Goal: Task Accomplishment & Management: Use online tool/utility

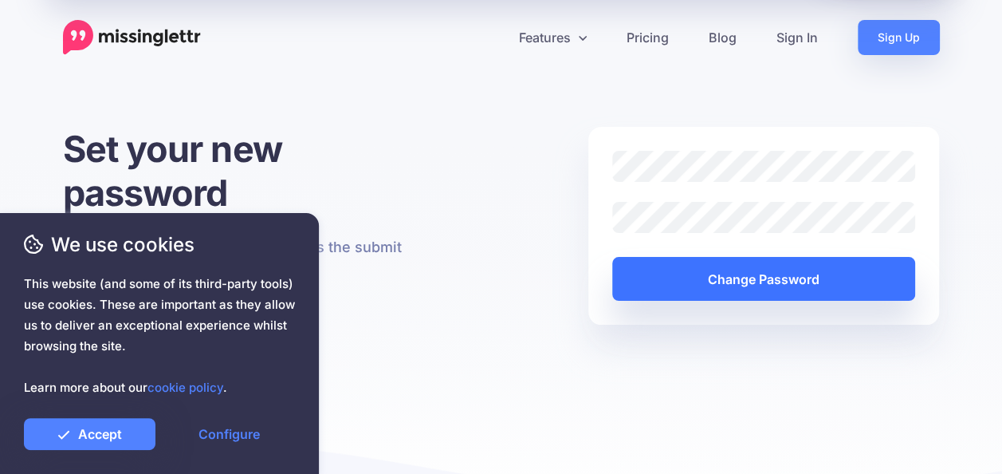
click at [757, 294] on button "Change Password" at bounding box center [764, 279] width 304 height 44
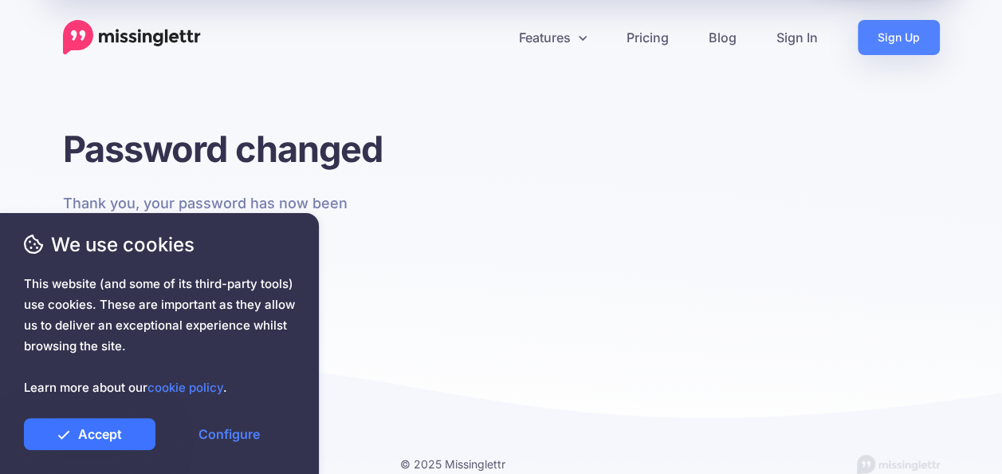
click at [123, 429] on link "Accept" at bounding box center [90, 434] width 132 height 32
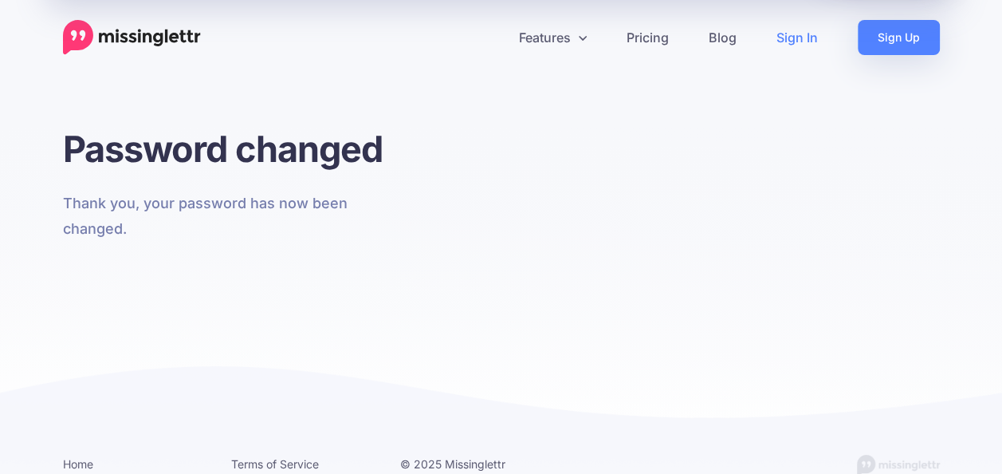
click at [797, 38] on link "Sign In" at bounding box center [797, 37] width 81 height 35
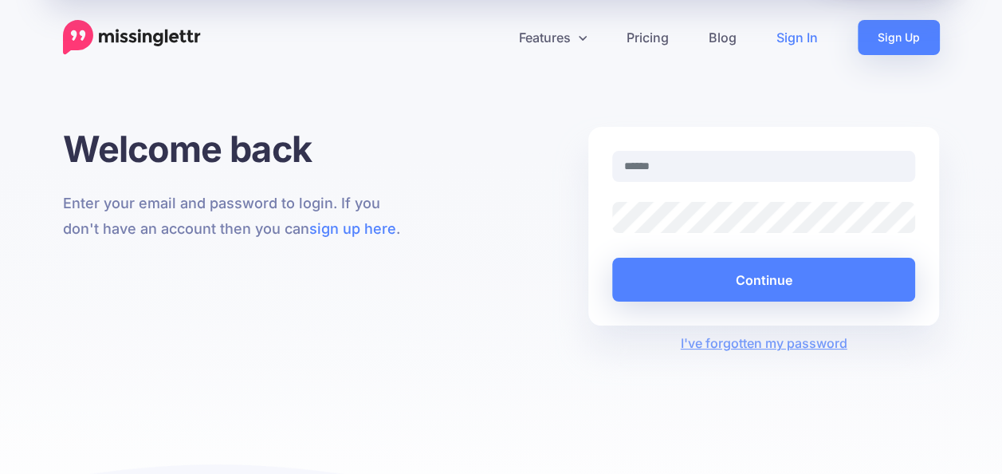
click at [673, 167] on input "text" at bounding box center [764, 166] width 304 height 31
type input "**********"
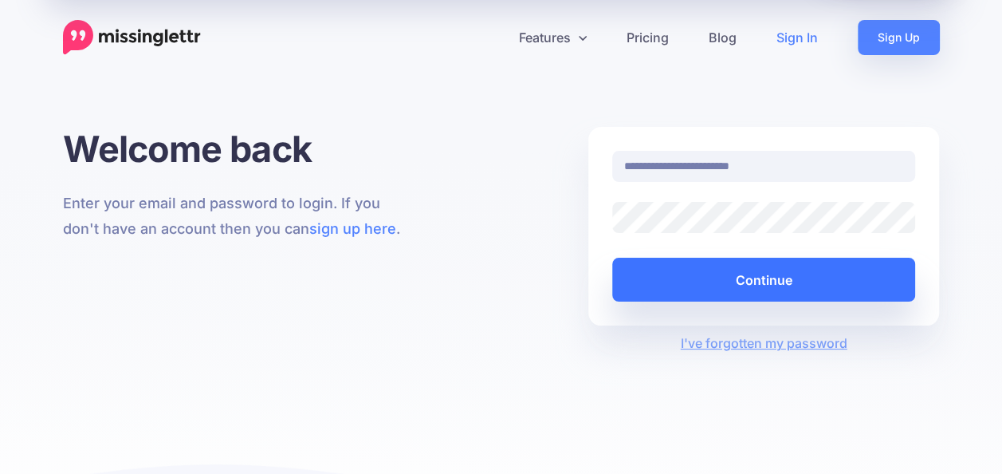
click at [751, 285] on button "Continue" at bounding box center [764, 280] width 304 height 44
click at [755, 284] on button "Continue" at bounding box center [764, 280] width 304 height 44
drag, startPoint x: 593, startPoint y: 358, endPoint x: 762, endPoint y: 282, distance: 185.2
click at [762, 282] on div "**********" at bounding box center [501, 339] width 1002 height 425
click at [762, 282] on button "Continue" at bounding box center [764, 280] width 304 height 44
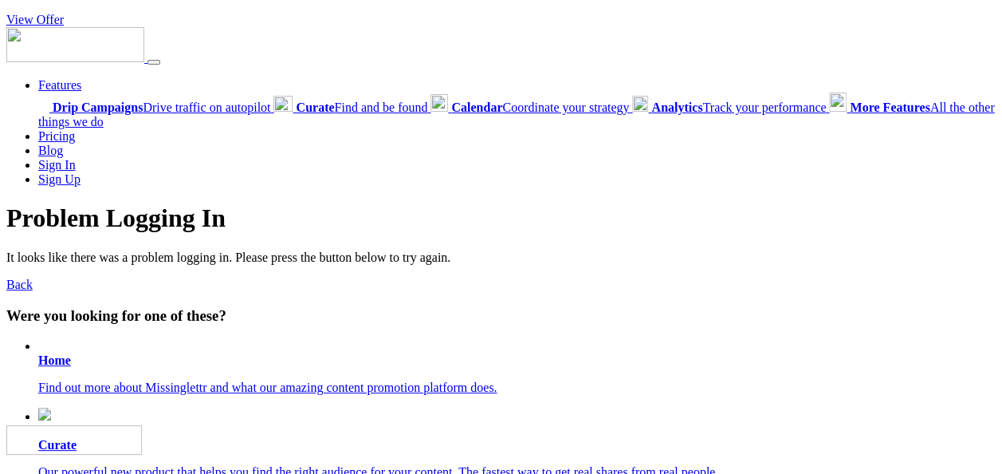
click at [271, 85] on li "Features Drip Campaigns Drive traffic on autopilot Curate Find and be found Cal…" at bounding box center [516, 103] width 957 height 51
click at [29, 289] on link "Back" at bounding box center [19, 284] width 26 height 14
click at [99, 107] on b "Drip Campaigns" at bounding box center [98, 107] width 90 height 14
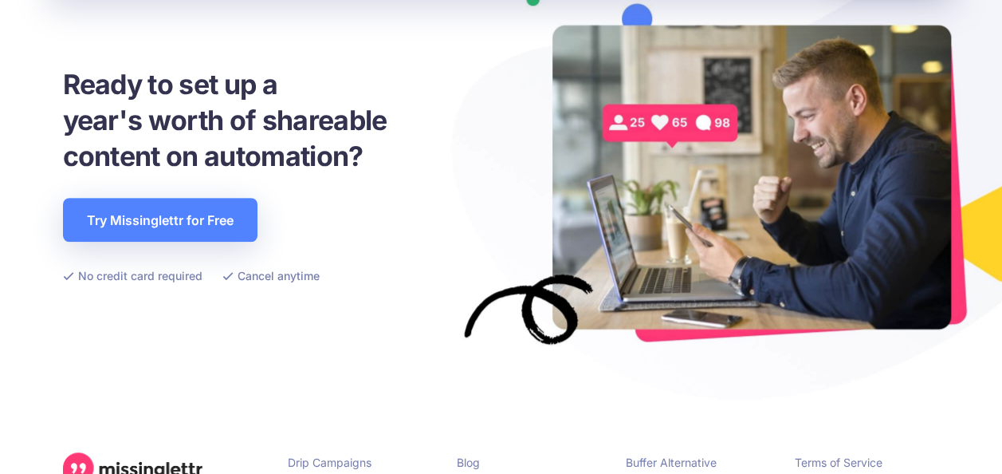
scroll to position [3776, 0]
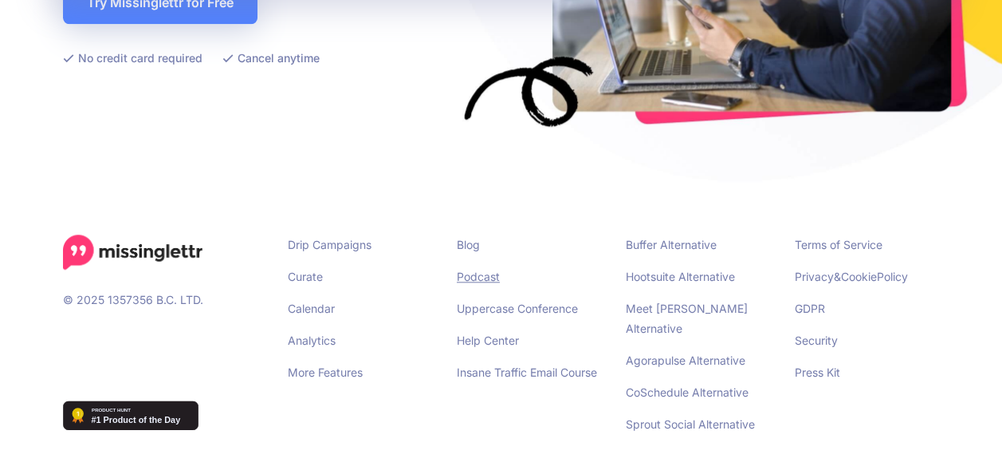
click at [480, 274] on link "Podcast" at bounding box center [478, 276] width 43 height 14
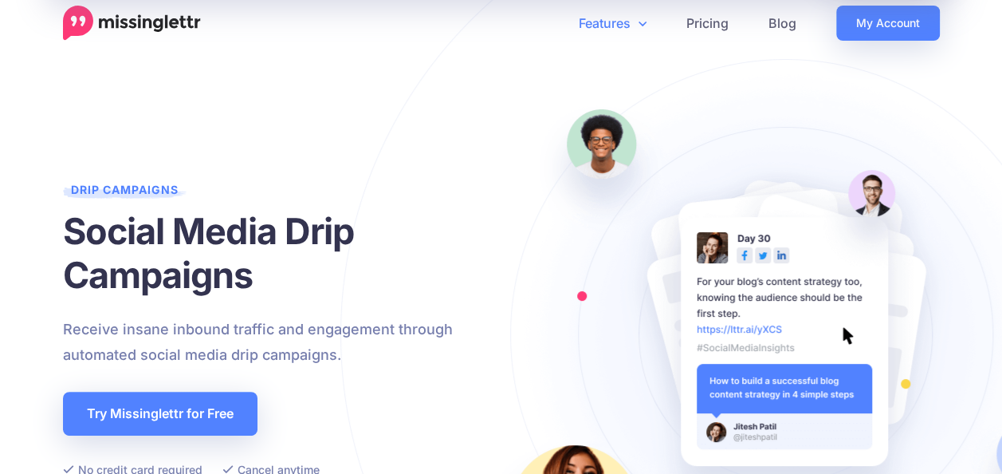
scroll to position [0, 0]
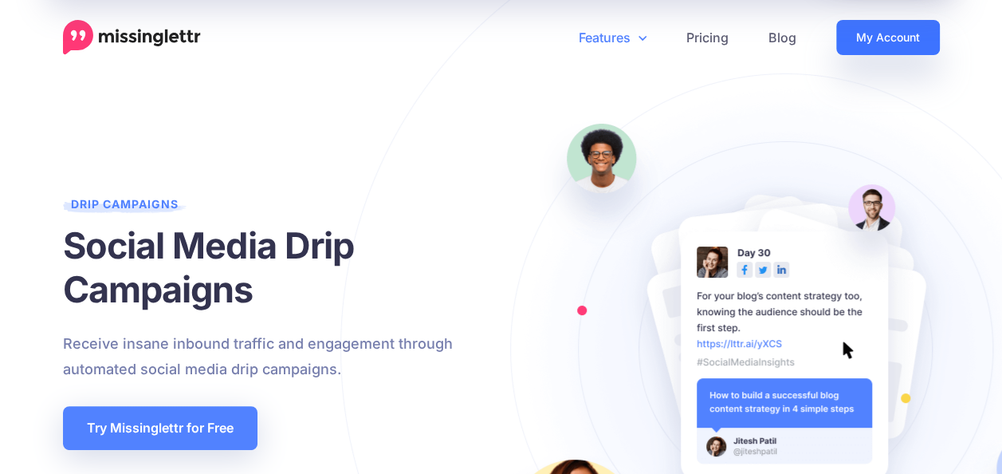
click at [891, 45] on link "My Account" at bounding box center [888, 37] width 104 height 35
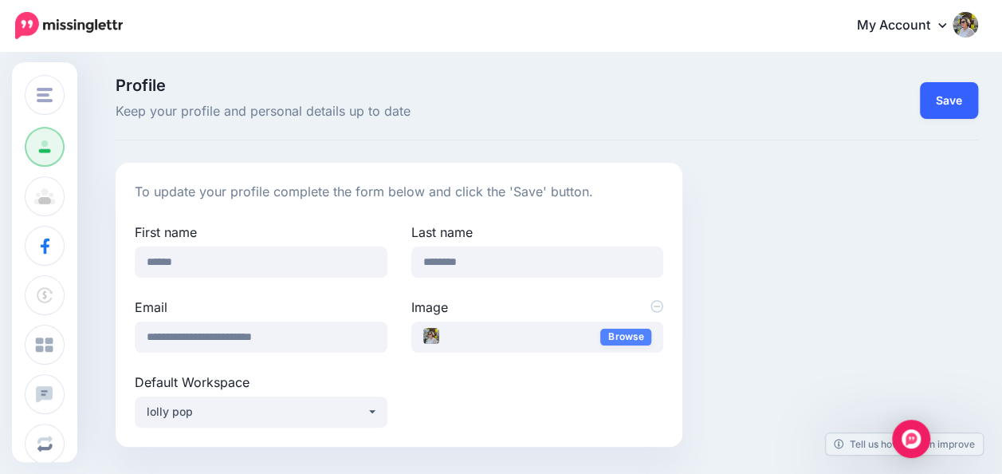
click at [959, 104] on button "Save" at bounding box center [949, 100] width 58 height 37
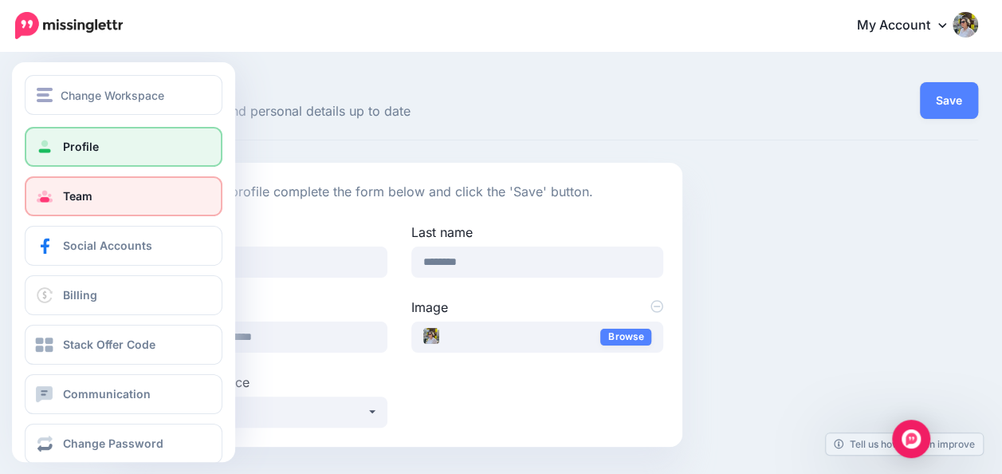
click at [87, 195] on span "Team" at bounding box center [77, 196] width 29 height 14
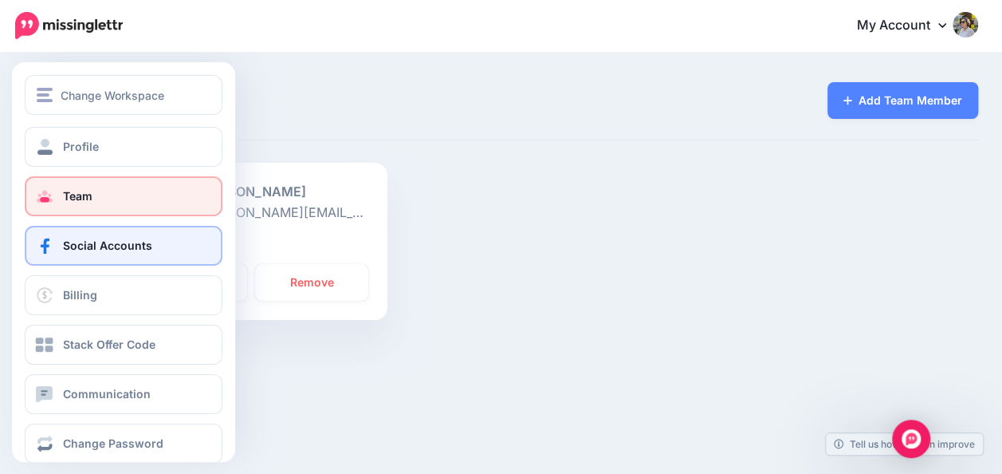
click at [41, 254] on link "Social Accounts" at bounding box center [124, 246] width 198 height 40
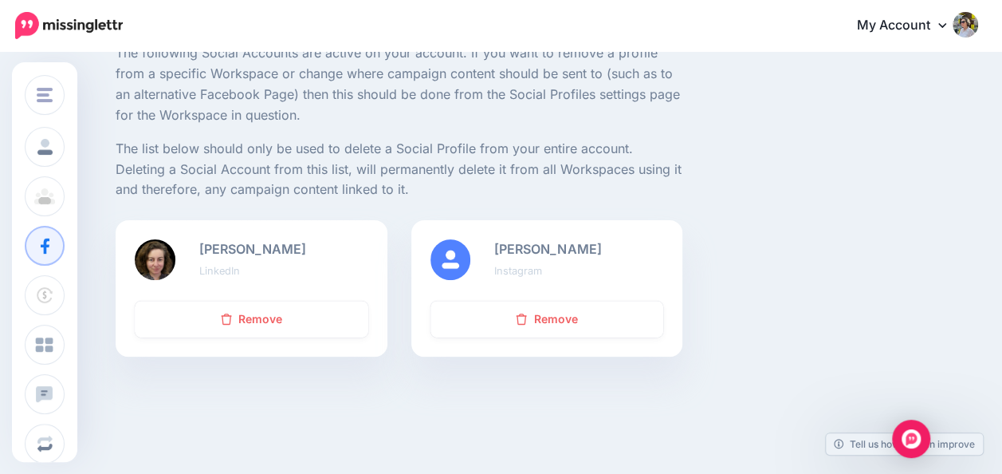
scroll to position [122, 0]
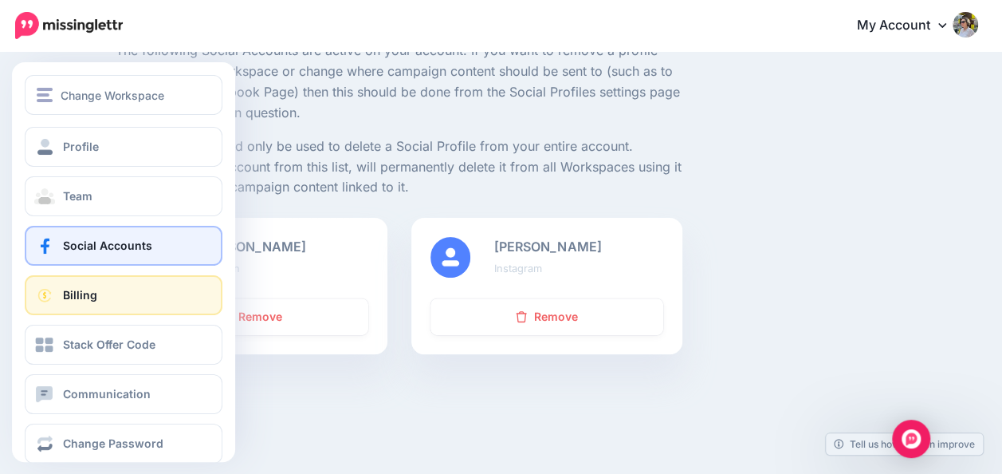
click at [60, 293] on link "Billing" at bounding box center [124, 295] width 198 height 40
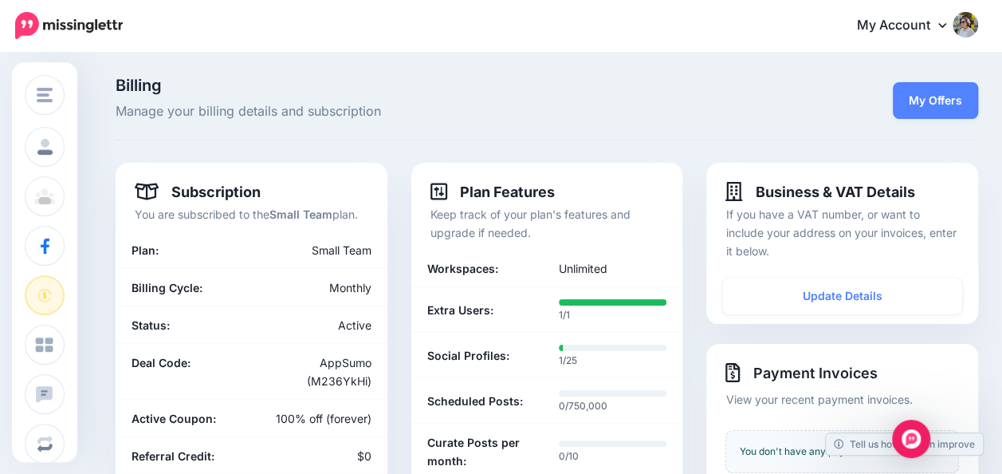
click at [493, 120] on span "Manage your billing details and subscription" at bounding box center [399, 111] width 567 height 21
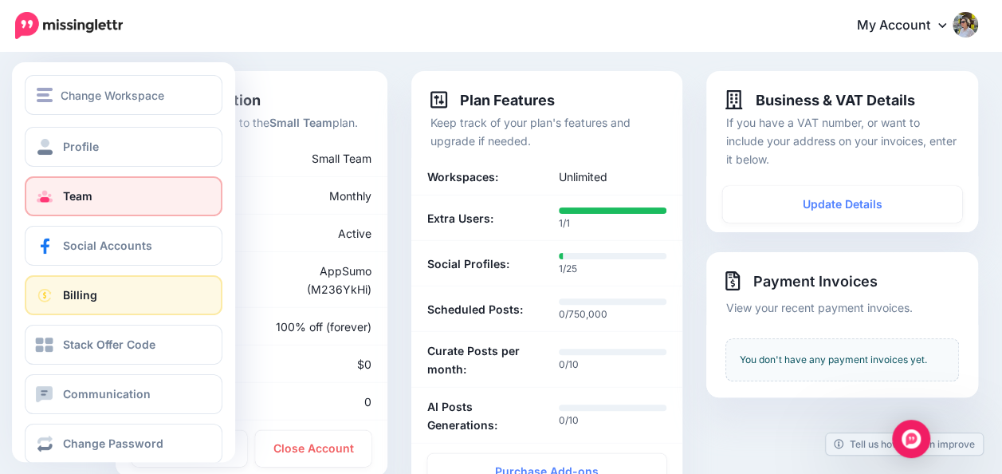
click at [61, 195] on link "Team" at bounding box center [124, 196] width 198 height 40
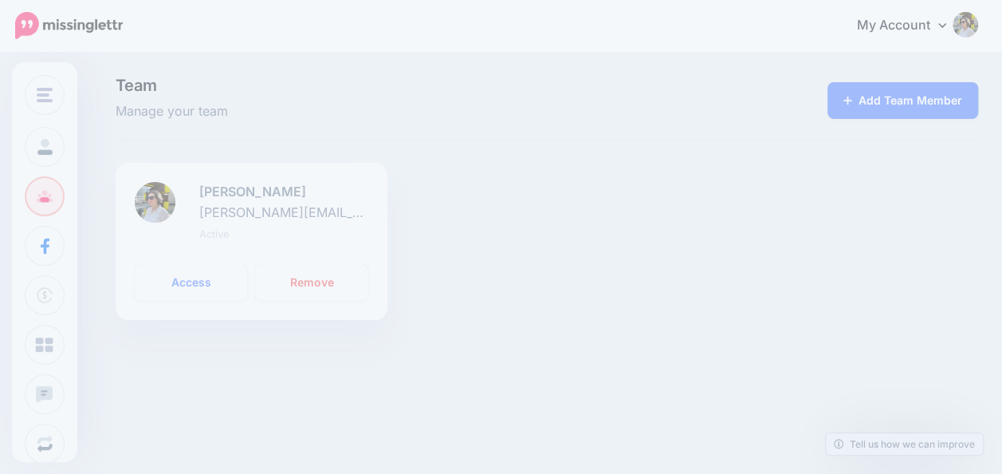
click at [66, 145] on span "Profile" at bounding box center [81, 147] width 36 height 14
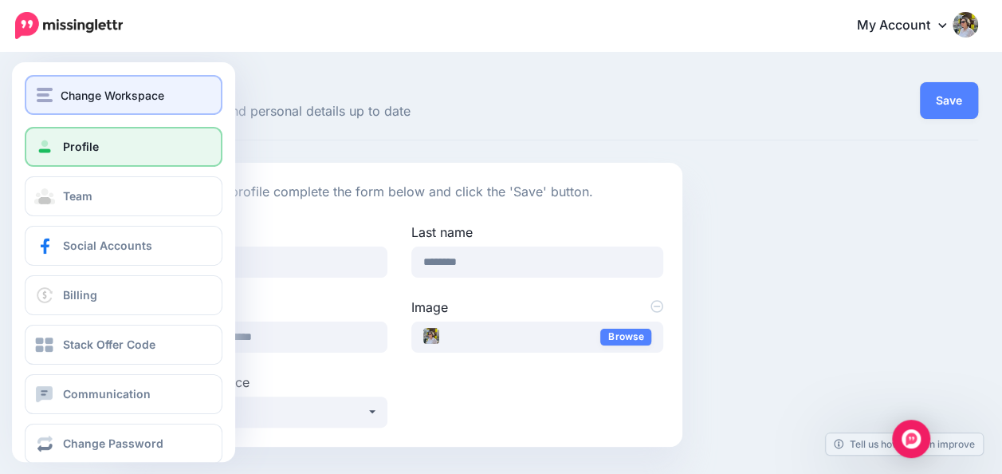
click at [60, 92] on div "Change Workspace" at bounding box center [124, 95] width 174 height 18
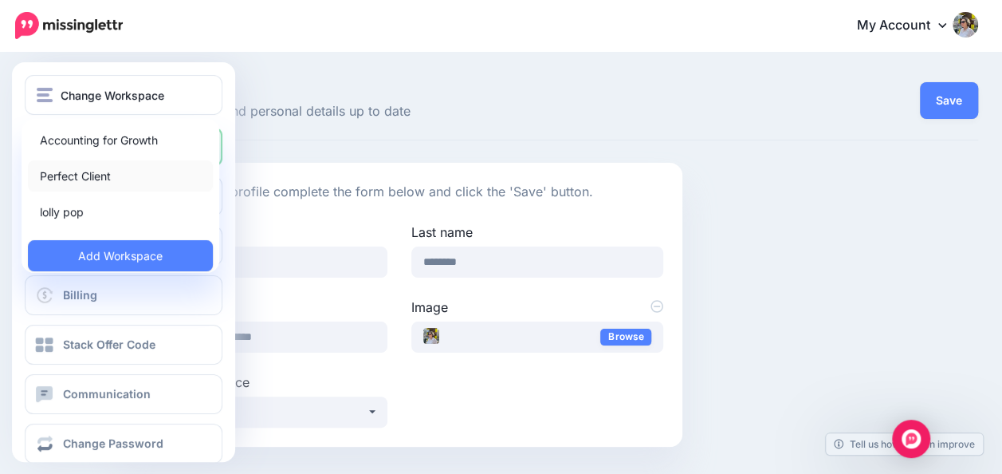
click at [89, 178] on link "Perfect Client" at bounding box center [120, 175] width 185 height 31
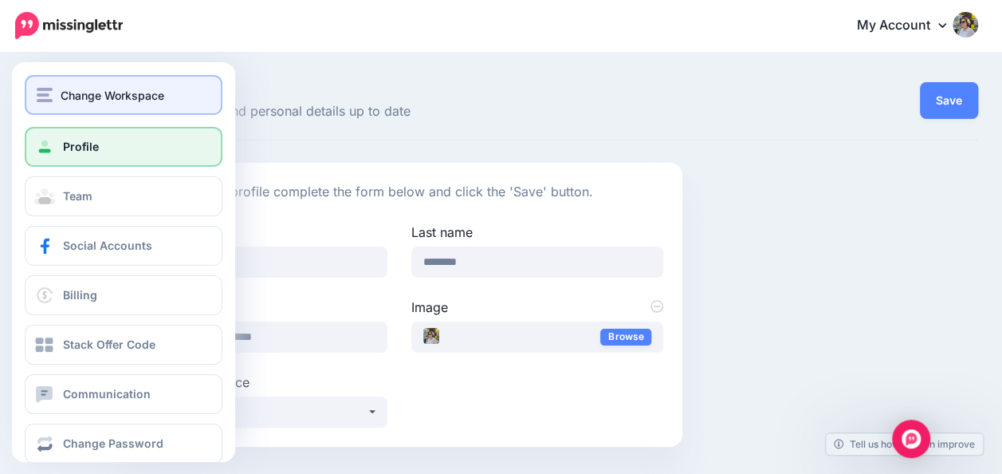
click at [103, 96] on span "Change Workspace" at bounding box center [113, 95] width 104 height 18
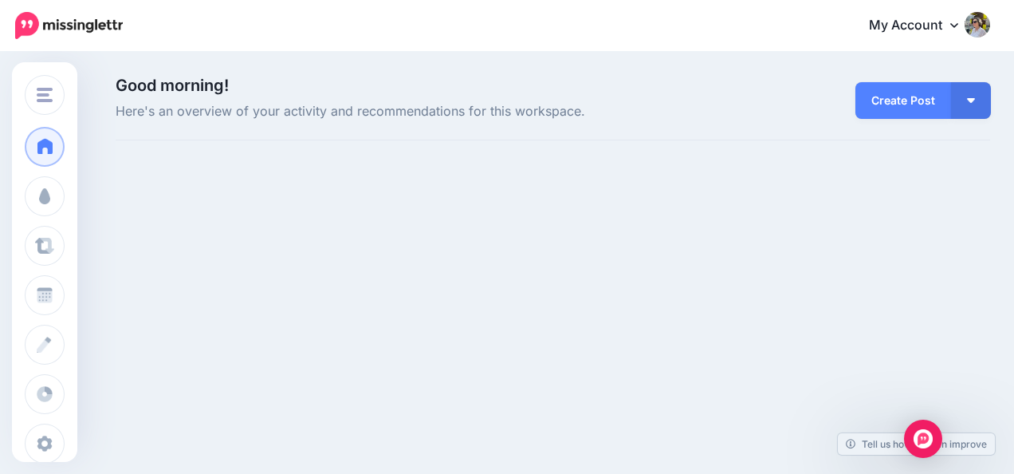
click at [102, 93] on div "Good morning! Here's an overview of your activity and recommendations for this …" at bounding box center [507, 126] width 1014 height 146
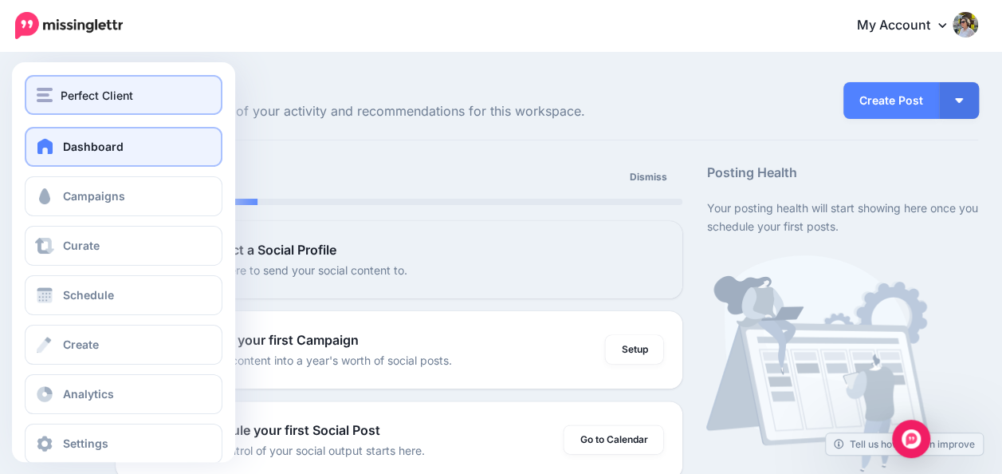
click at [49, 100] on img "button" at bounding box center [45, 95] width 16 height 14
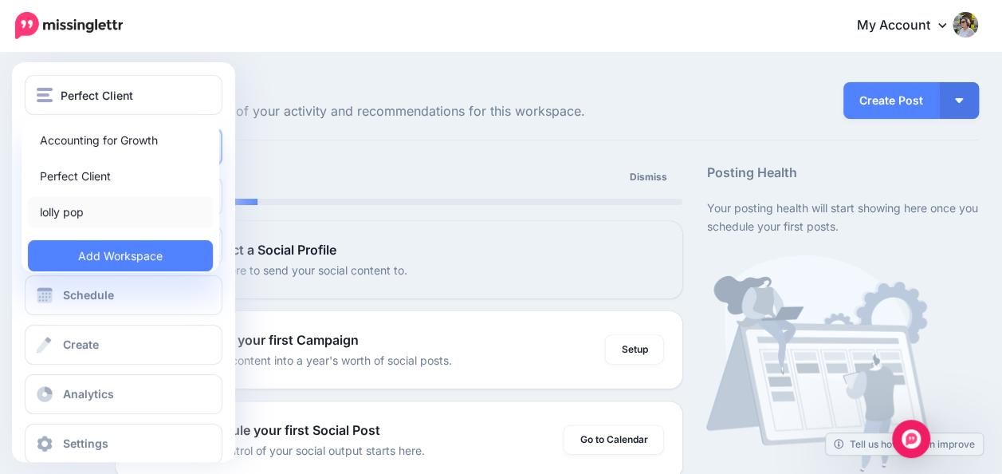
click at [49, 207] on link "lolly pop" at bounding box center [120, 211] width 185 height 31
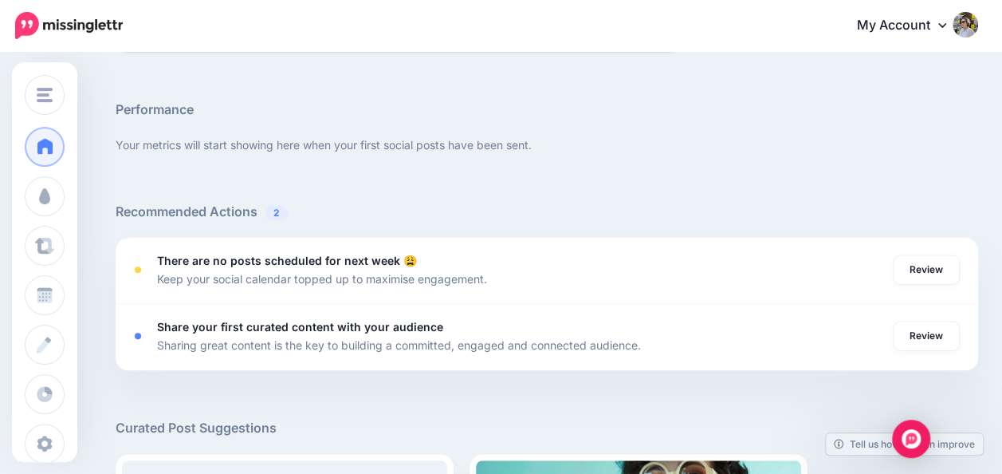
scroll to position [515, 0]
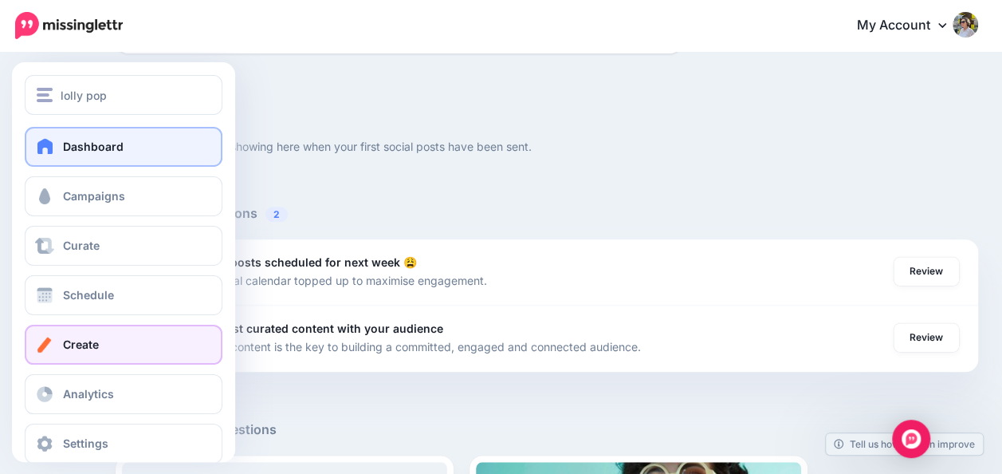
click at [81, 345] on span "Create" at bounding box center [81, 344] width 36 height 14
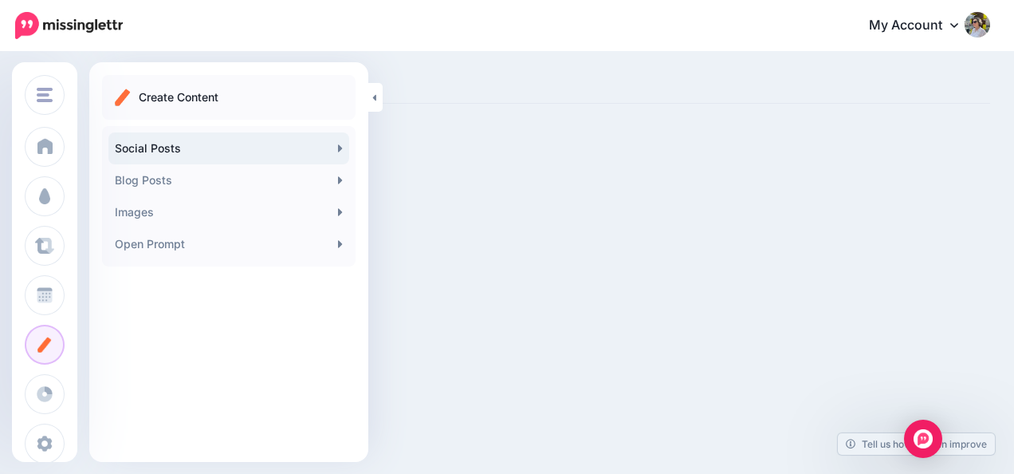
click at [322, 152] on link "Social Posts" at bounding box center [228, 148] width 241 height 32
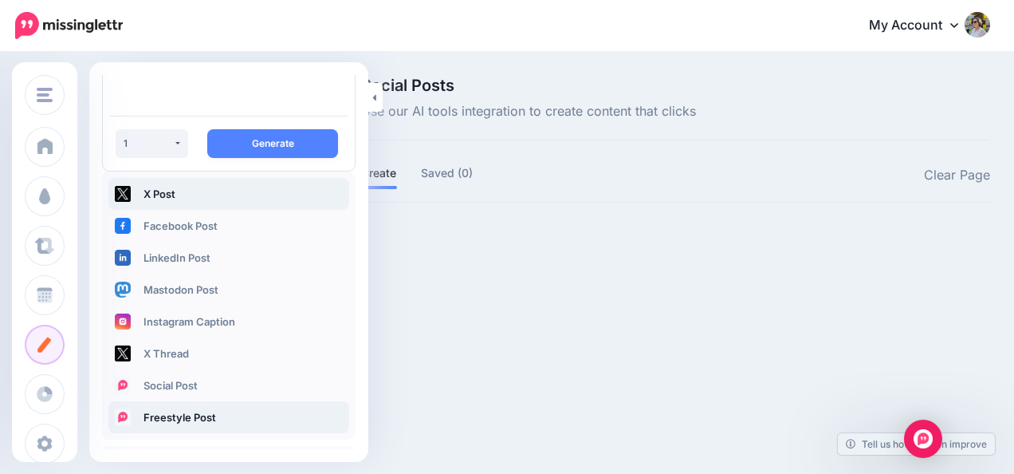
scroll to position [211, 0]
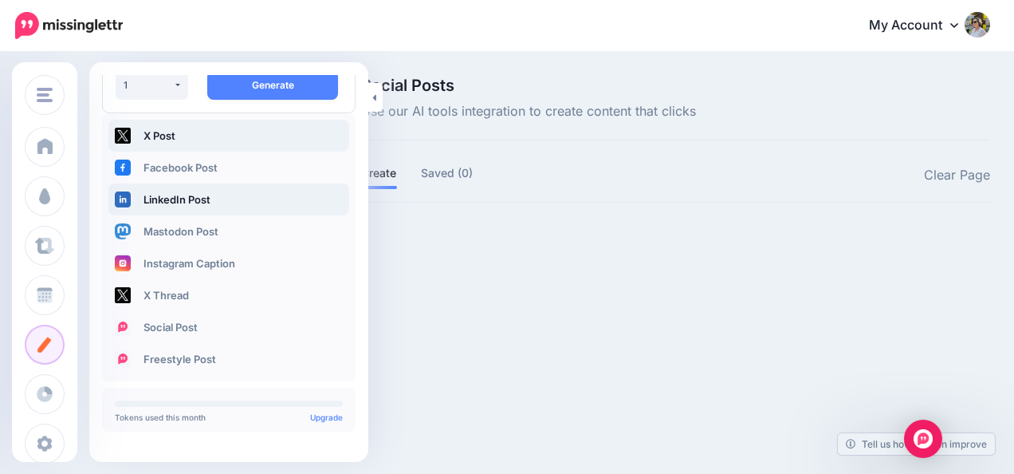
click at [177, 204] on link "LinkedIn Post" at bounding box center [228, 199] width 241 height 32
click at [177, 193] on link "LinkedIn Post" at bounding box center [228, 199] width 241 height 32
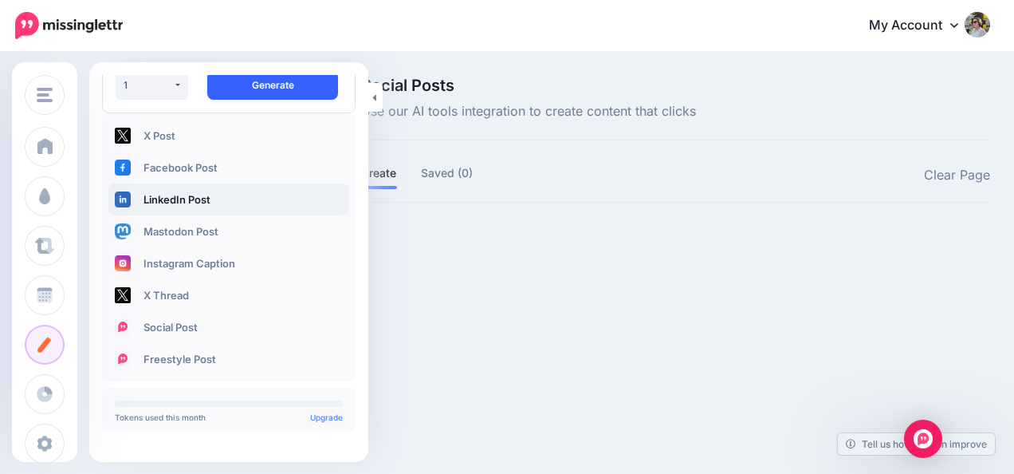
click at [274, 85] on button "Generate" at bounding box center [272, 85] width 131 height 29
click at [183, 212] on link "LinkedIn Post" at bounding box center [228, 199] width 241 height 32
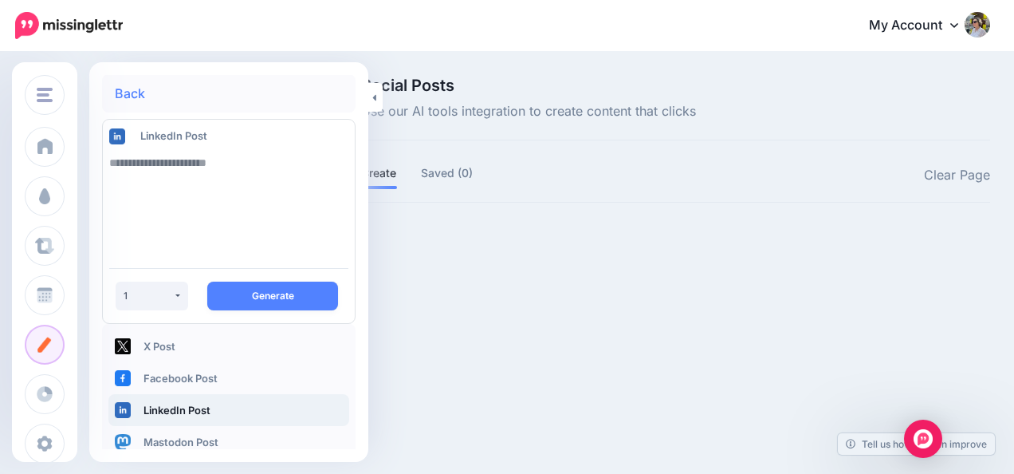
scroll to position [0, 0]
click at [192, 163] on textarea at bounding box center [228, 201] width 239 height 108
click at [175, 161] on textarea at bounding box center [228, 201] width 239 height 108
type textarea "**********"
